Goal: Task Accomplishment & Management: Complete application form

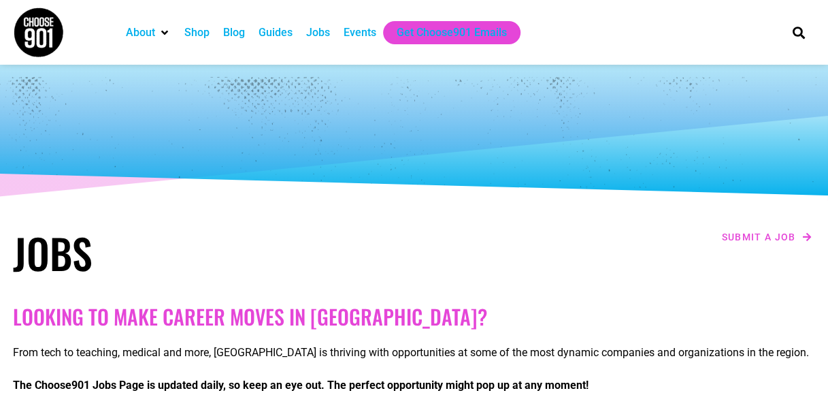
click at [316, 38] on div "Jobs" at bounding box center [318, 32] width 24 height 16
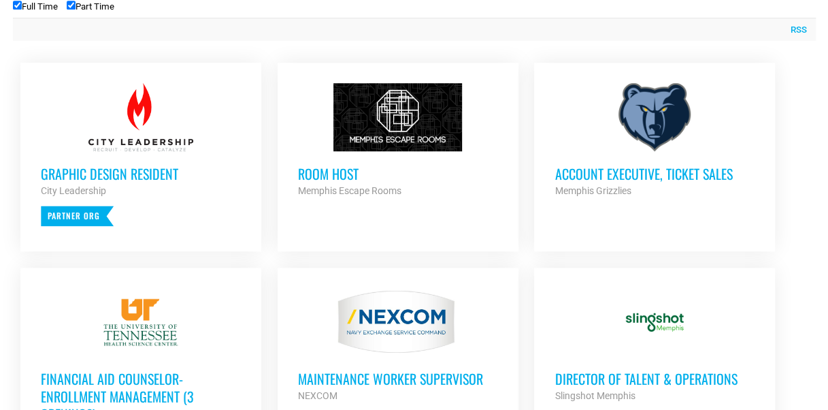
scroll to position [614, 0]
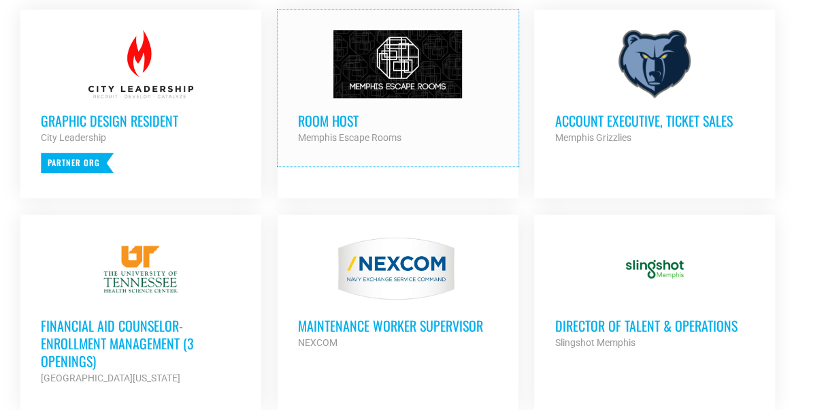
click at [295, 159] on link "Room Host Memphis Escape Rooms Partner Org Part Time" at bounding box center [398, 88] width 241 height 156
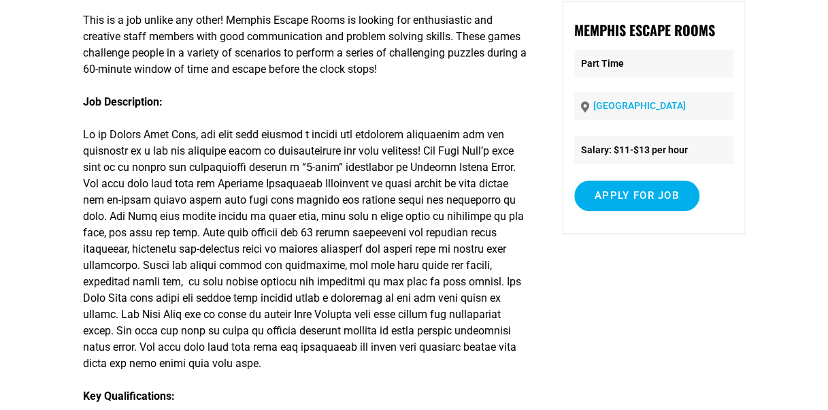
scroll to position [149, 0]
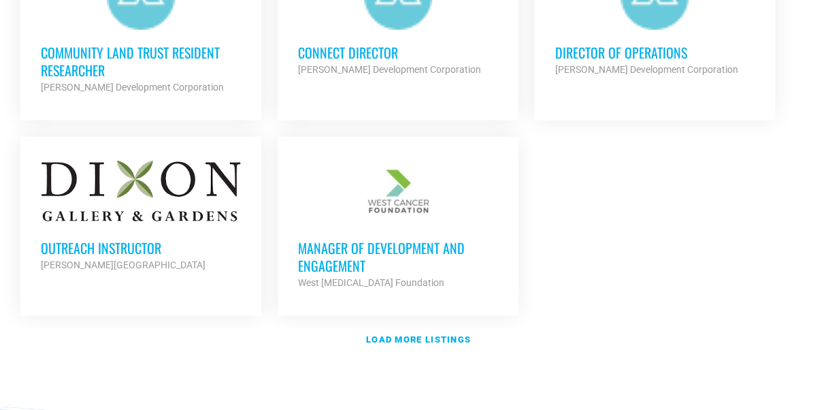
scroll to position [1677, 0]
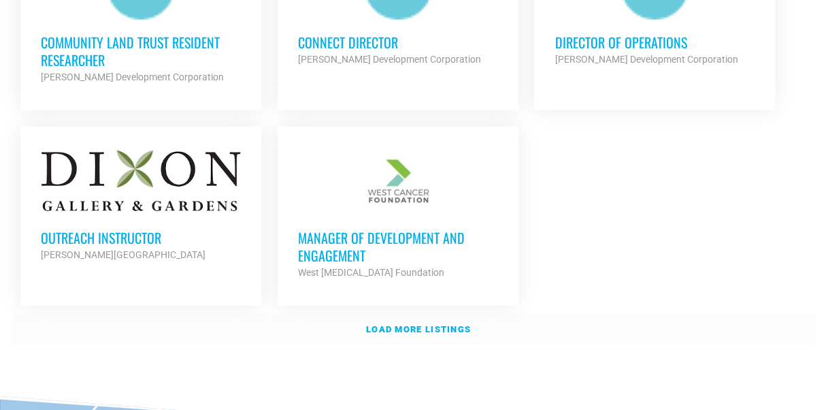
click at [451, 330] on link "Load more listings" at bounding box center [414, 329] width 803 height 31
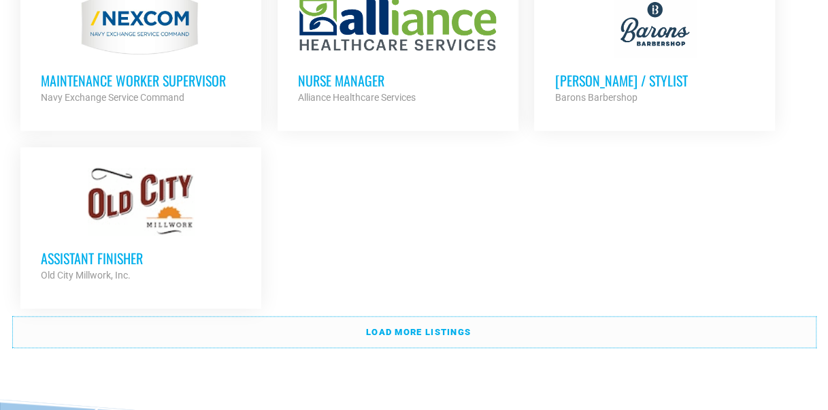
scroll to position [3021, 0]
click at [464, 326] on strong "Load more listings" at bounding box center [418, 331] width 105 height 10
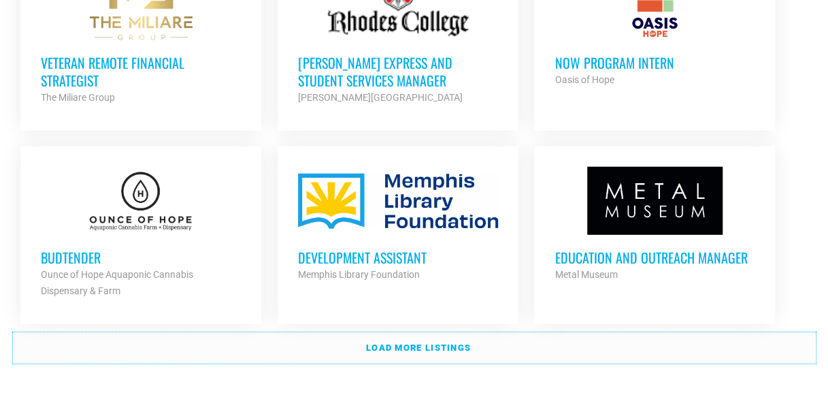
scroll to position [4174, 0]
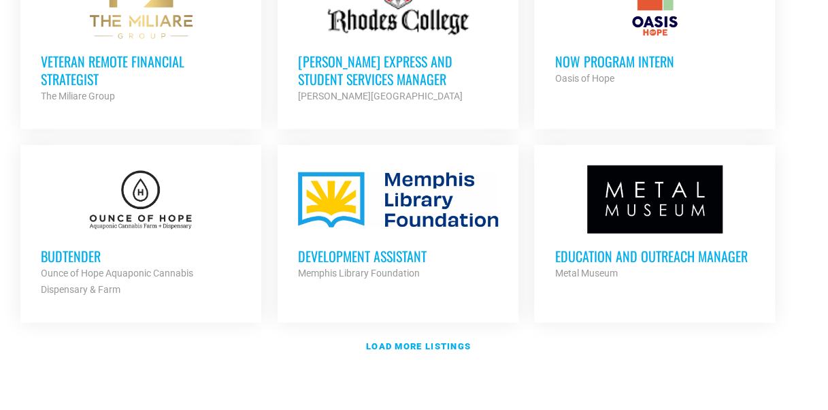
click at [55, 247] on h3 "Budtender" at bounding box center [141, 256] width 200 height 18
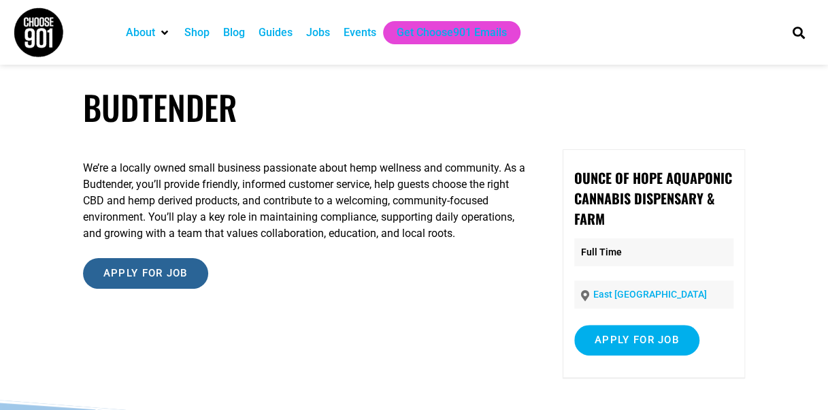
click at [186, 273] on input "Apply for job" at bounding box center [145, 273] width 125 height 31
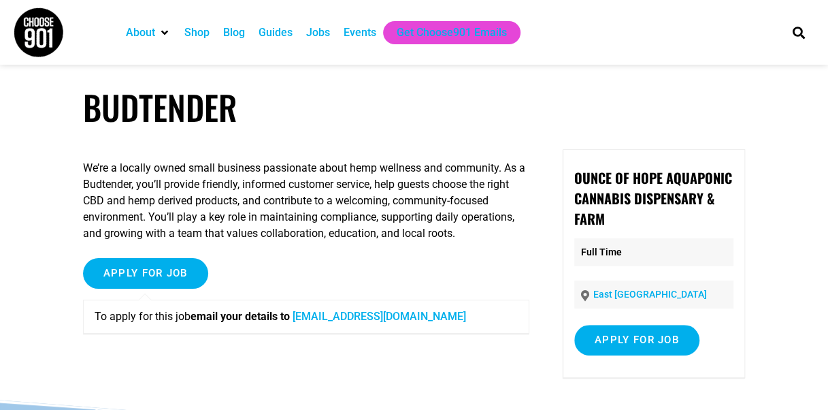
click at [358, 322] on link "info@ounceofhope.com" at bounding box center [379, 316] width 173 height 13
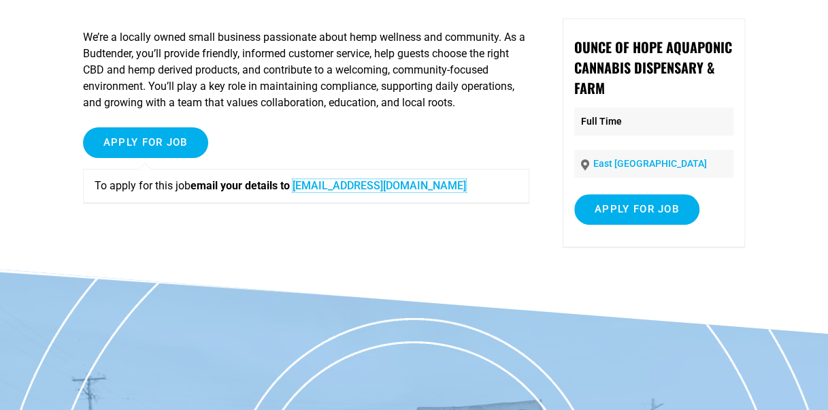
scroll to position [117, 0]
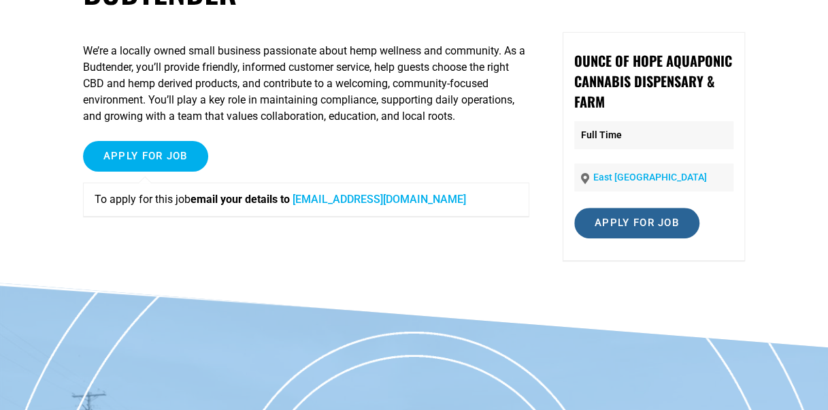
click at [623, 223] on input "Apply for job" at bounding box center [636, 222] width 125 height 31
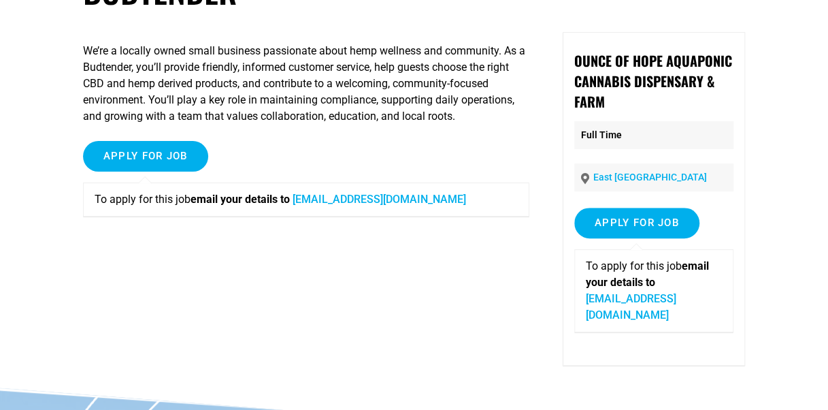
click at [684, 285] on p "To apply for this job email your details to info@ounceofhope.com" at bounding box center [654, 290] width 136 height 65
click at [676, 302] on link "info@ounceofhope.com" at bounding box center [631, 306] width 90 height 29
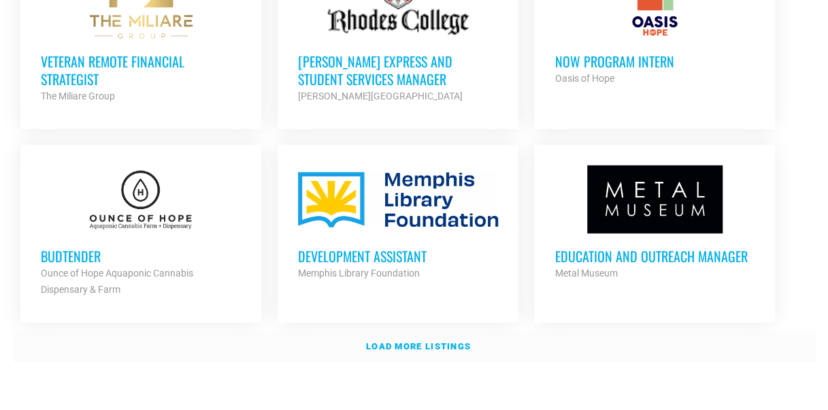
click at [458, 331] on link "Load more listings" at bounding box center [414, 346] width 803 height 31
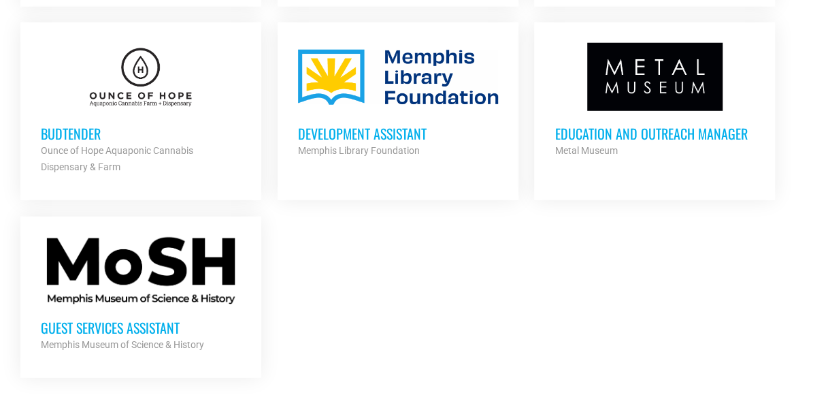
scroll to position [4313, 0]
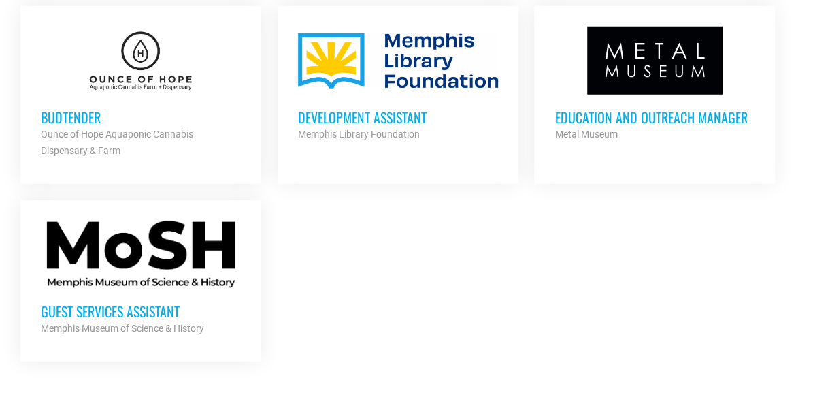
click at [75, 108] on h3 "Budtender" at bounding box center [141, 117] width 200 height 18
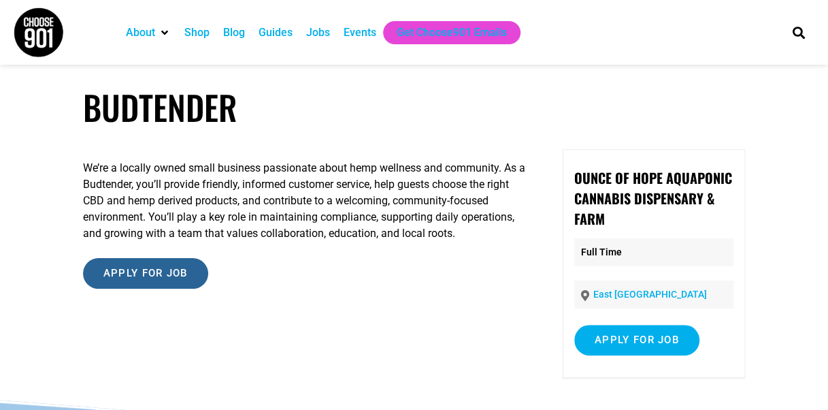
click at [180, 279] on input "Apply for job" at bounding box center [145, 273] width 125 height 31
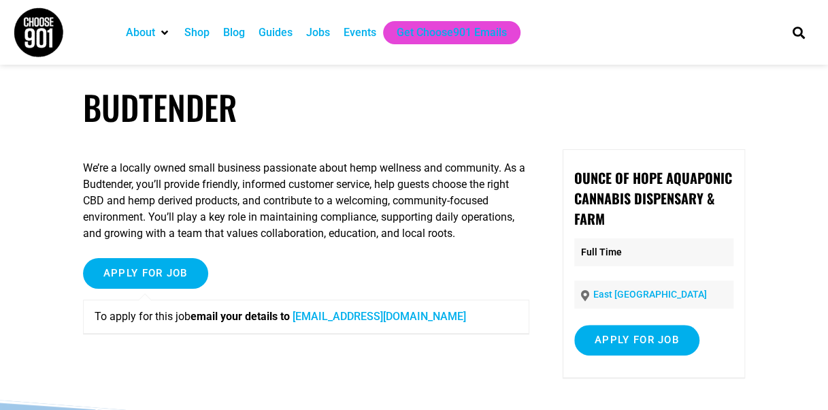
click at [351, 316] on link "[EMAIL_ADDRESS][DOMAIN_NAME]" at bounding box center [379, 316] width 173 height 13
click at [325, 30] on div "Jobs" at bounding box center [318, 32] width 24 height 16
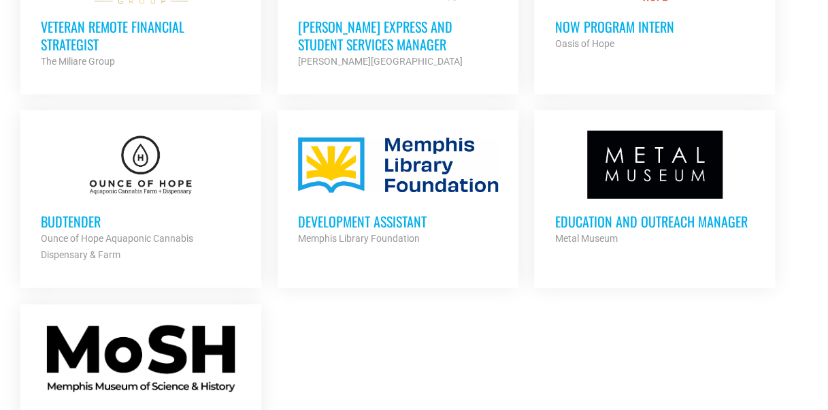
scroll to position [4208, 0]
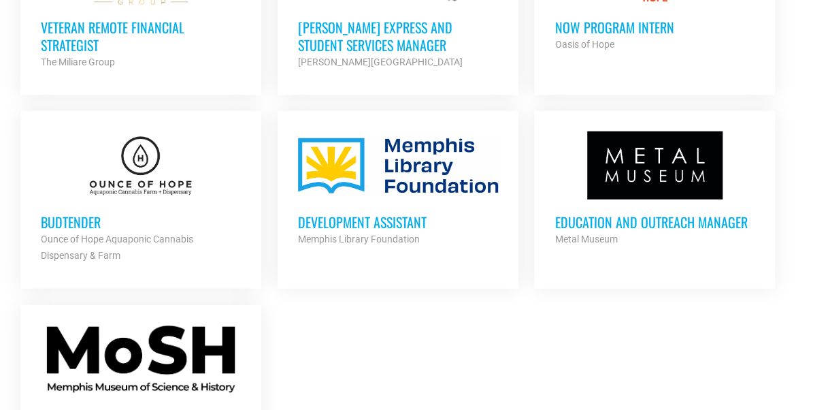
click at [77, 213] on h3 "Budtender" at bounding box center [141, 222] width 200 height 18
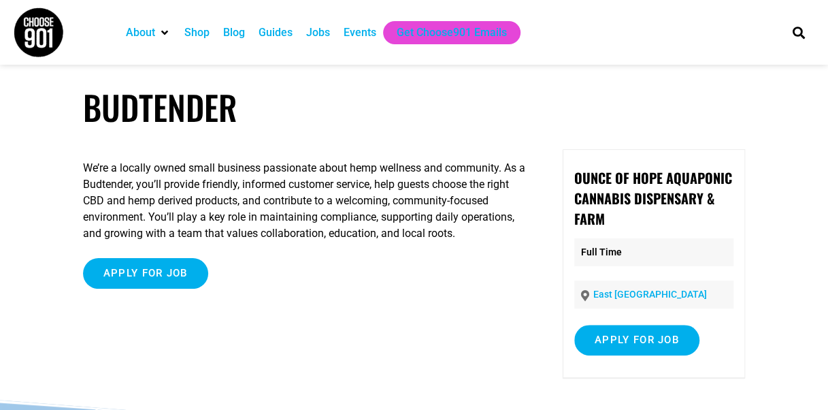
click at [318, 30] on div "Jobs" at bounding box center [318, 32] width 24 height 16
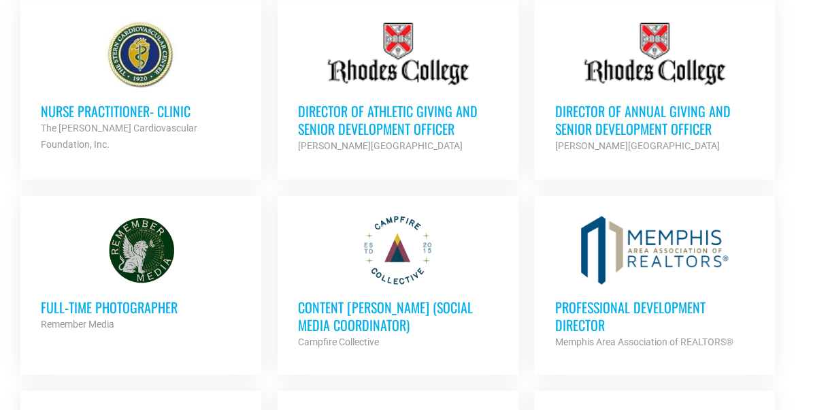
scroll to position [3559, 0]
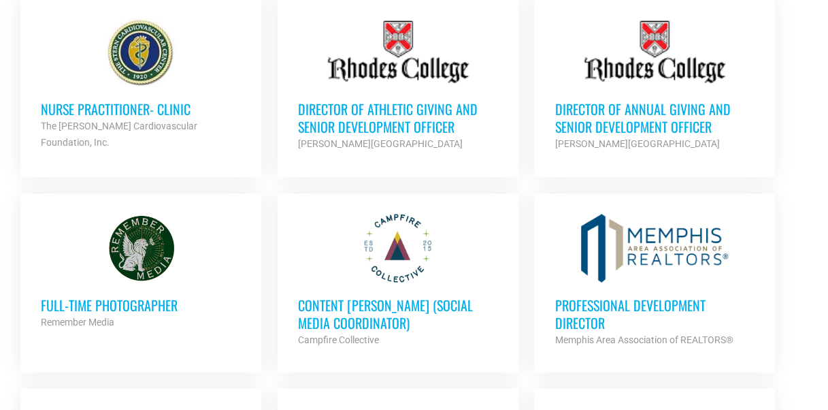
drag, startPoint x: 267, startPoint y: 59, endPoint x: 271, endPoint y: 26, distance: 32.8
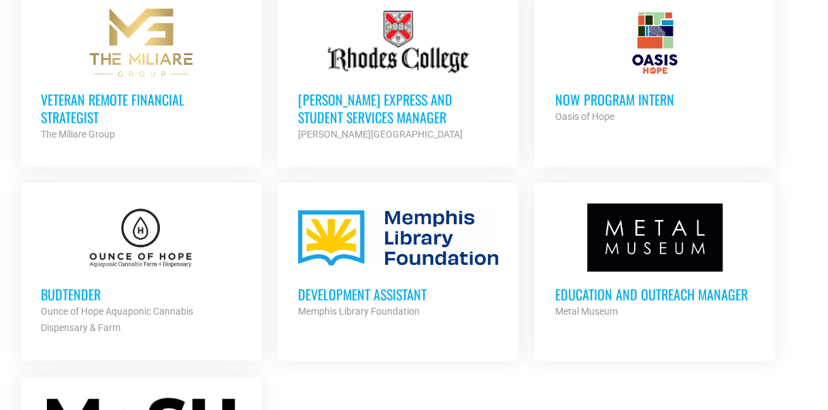
scroll to position [4136, 0]
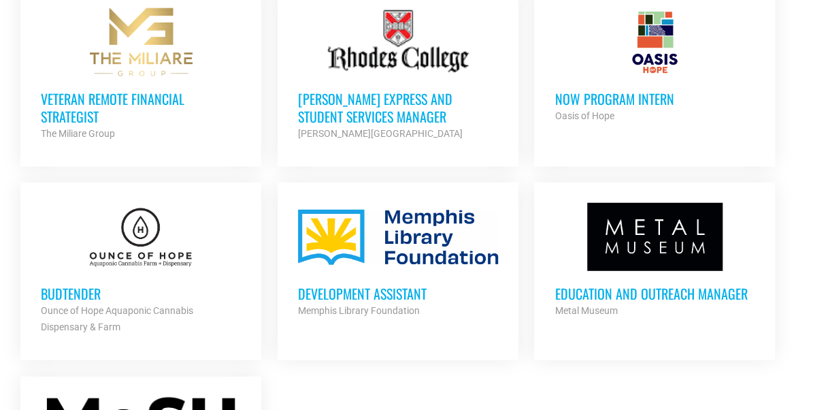
click at [80, 284] on h3 "Budtender" at bounding box center [141, 293] width 200 height 18
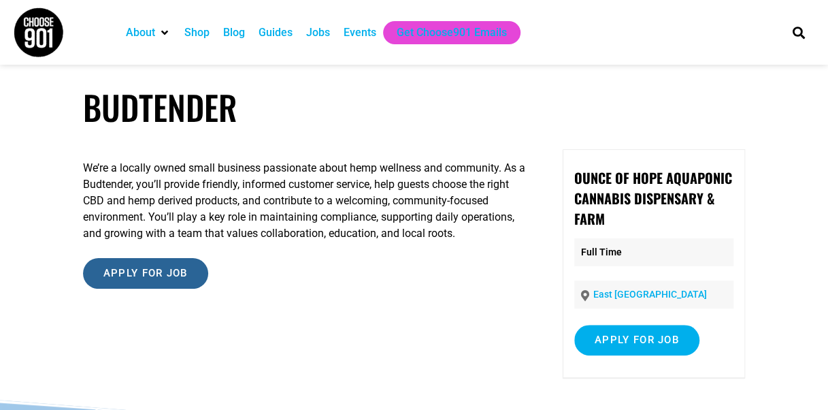
click at [173, 280] on input "Apply for job" at bounding box center [145, 273] width 125 height 31
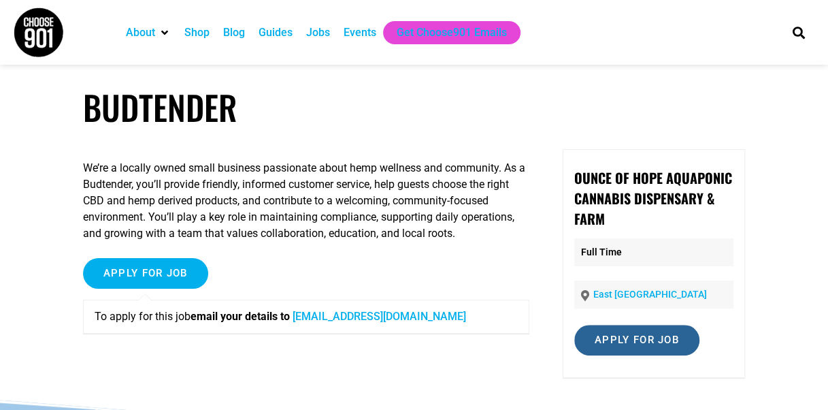
click at [637, 346] on input "Apply for job" at bounding box center [636, 340] width 125 height 31
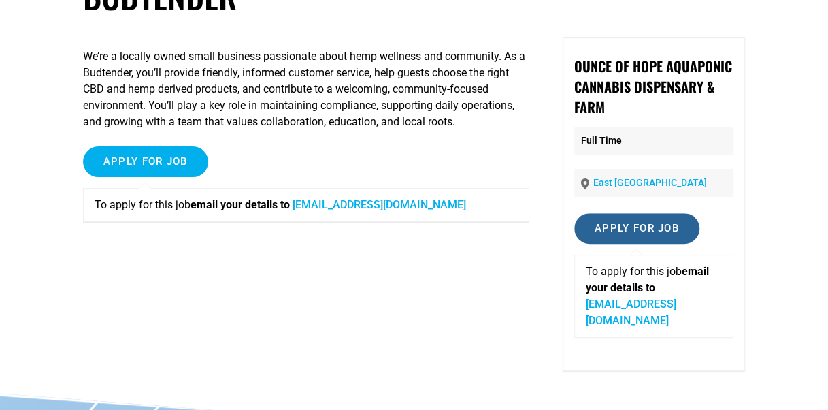
scroll to position [112, 0]
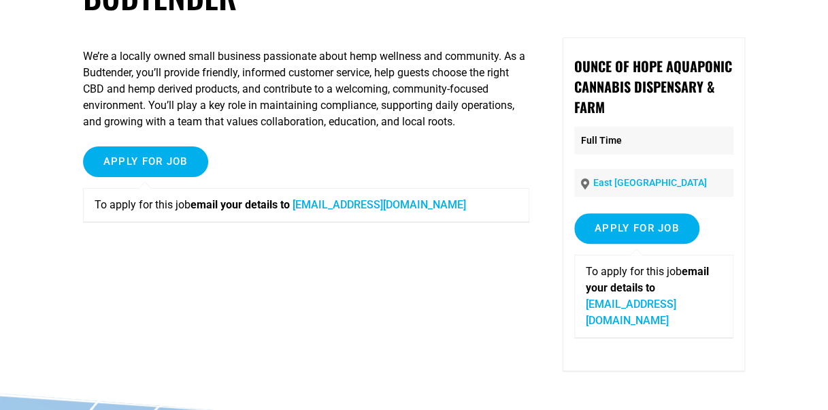
click at [649, 300] on link "[EMAIL_ADDRESS][DOMAIN_NAME]" at bounding box center [631, 311] width 90 height 29
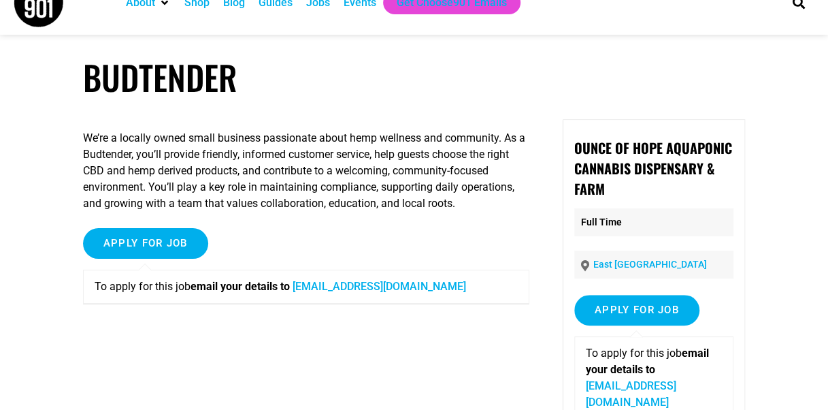
scroll to position [0, 0]
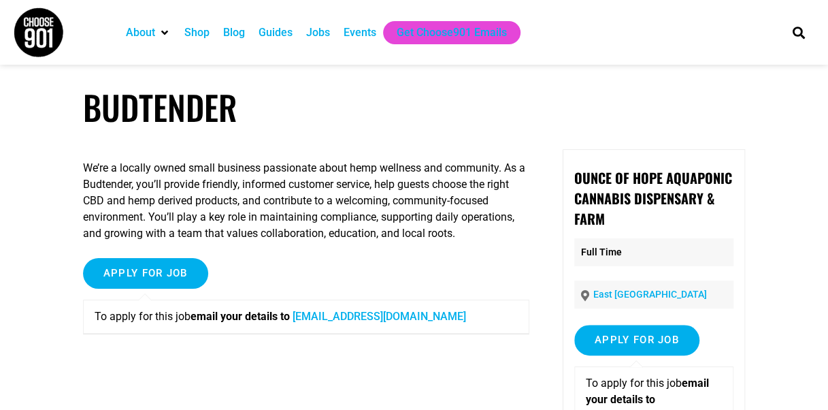
click at [373, 317] on link "[EMAIL_ADDRESS][DOMAIN_NAME]" at bounding box center [379, 316] width 173 height 13
